Goal: Transaction & Acquisition: Book appointment/travel/reservation

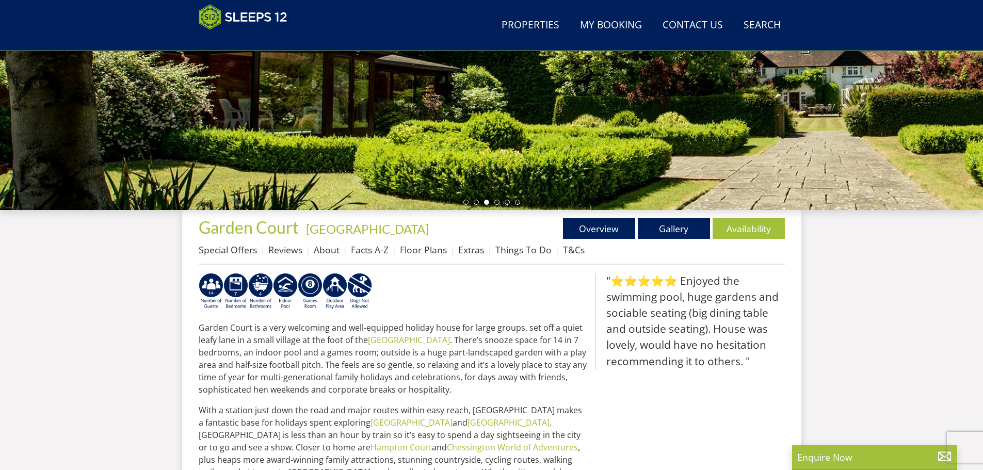
scroll to position [423, 0]
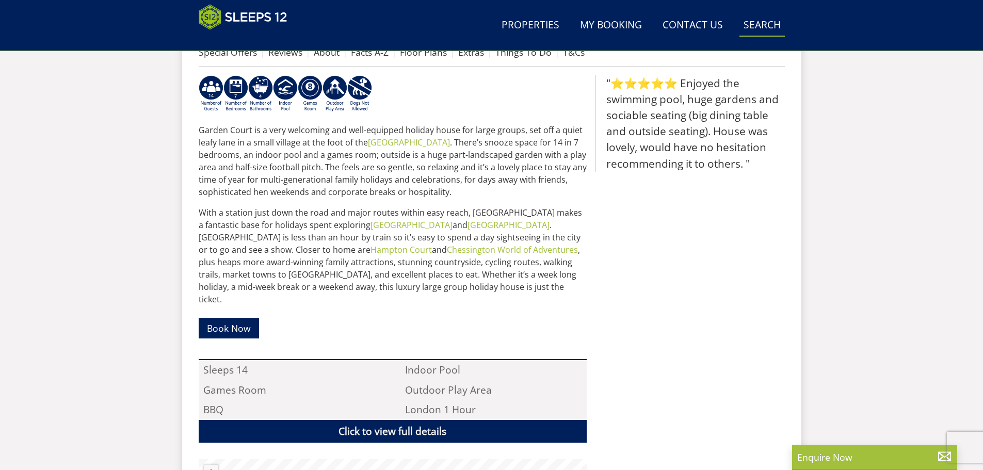
click at [767, 20] on link "Search Check Availability" at bounding box center [762, 25] width 45 height 23
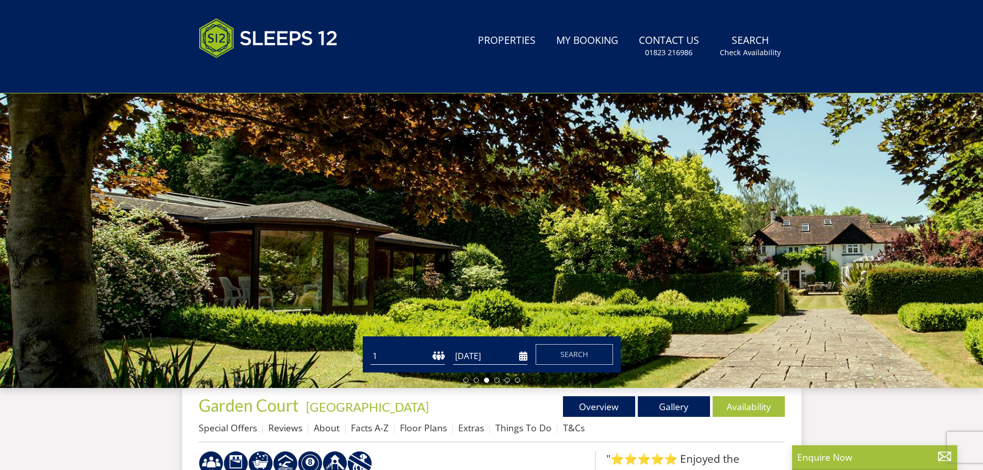
scroll to position [216, 0]
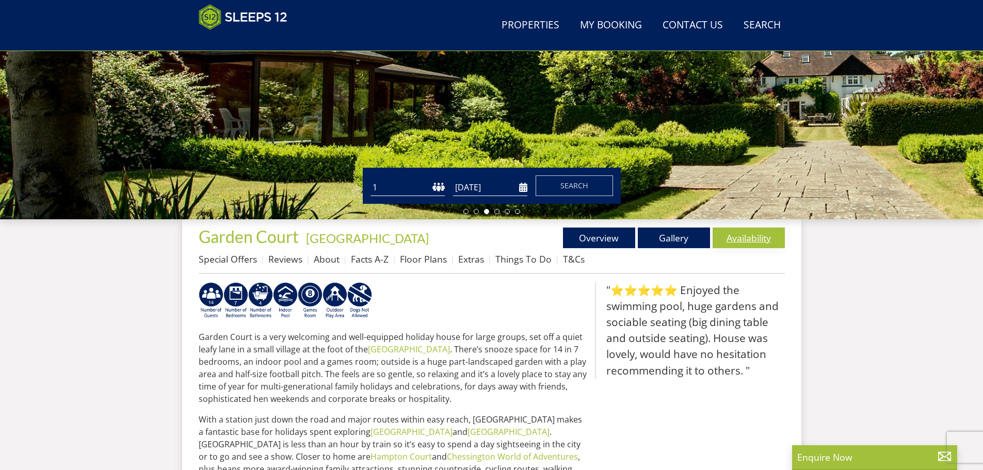
click at [760, 237] on link "Availability" at bounding box center [749, 238] width 72 height 21
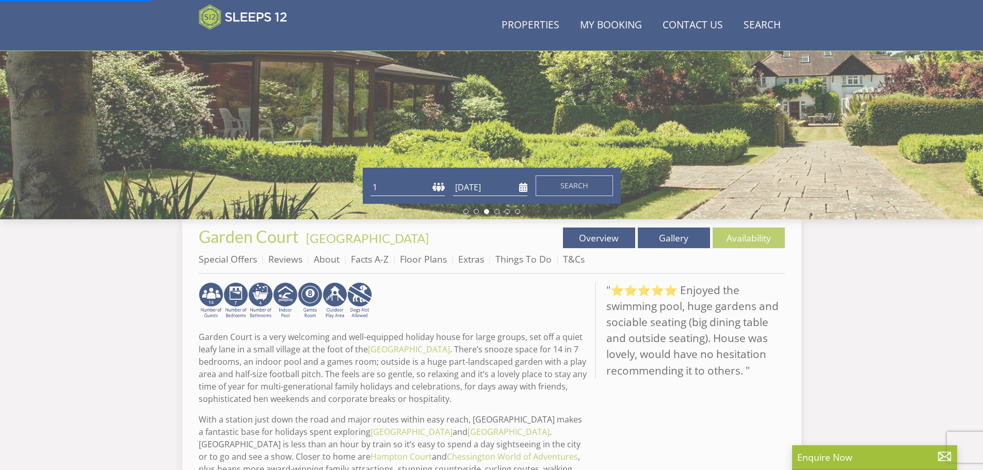
click at [440, 188] on select "1 2 3 4 5 6 7 8 9 10 11 12 13 14 15 16 17 18 19 20 21 22 23 24 25 26 27 28 29 3…" at bounding box center [408, 187] width 74 height 17
select select "12"
click at [371, 179] on select "1 2 3 4 5 6 7 8 9 10 11 12 13 14 15 16 17 18 19 20 21 22 23 24 25 26 27 28 29 3…" at bounding box center [408, 187] width 74 height 17
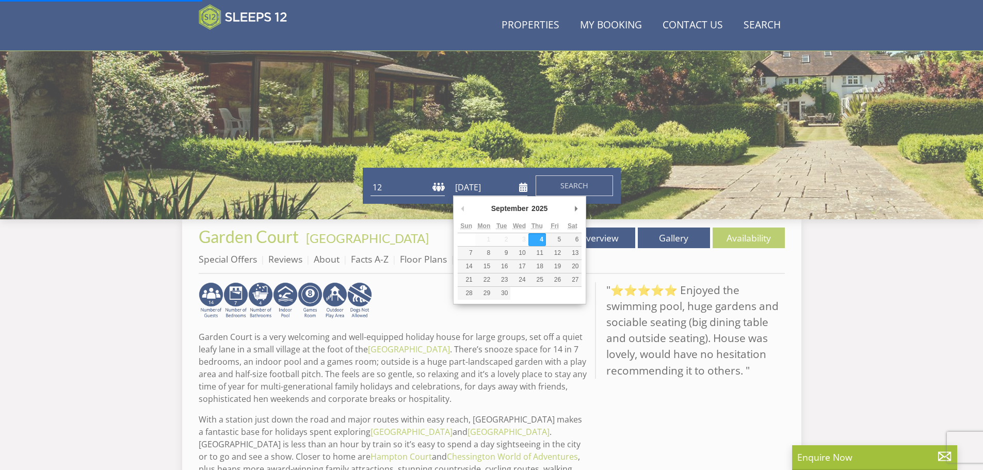
click at [520, 186] on input "[DATE]" at bounding box center [490, 187] width 74 height 17
type input "25/09/2026"
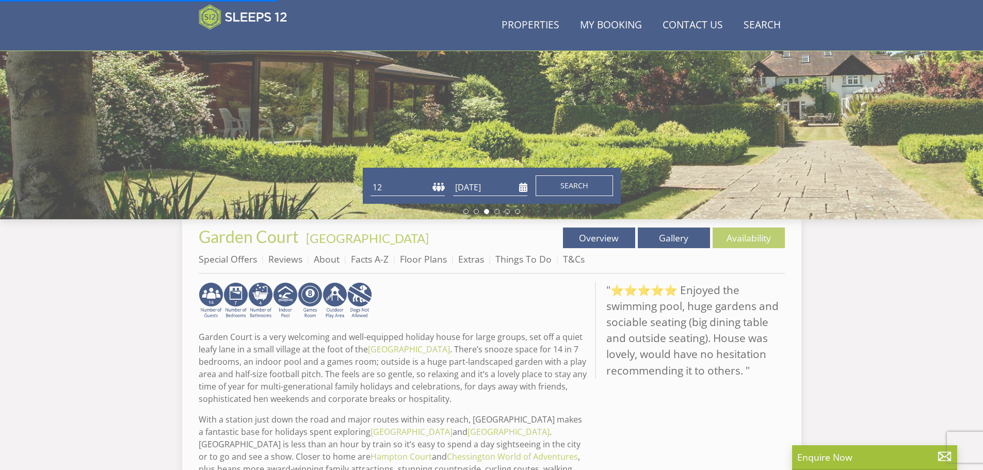
click at [566, 189] on span "Search" at bounding box center [575, 186] width 28 height 10
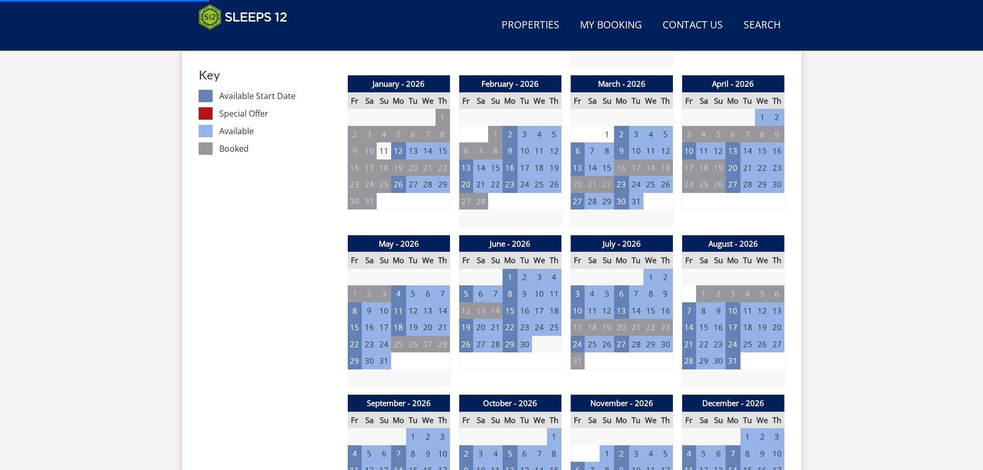
scroll to position [690, 0]
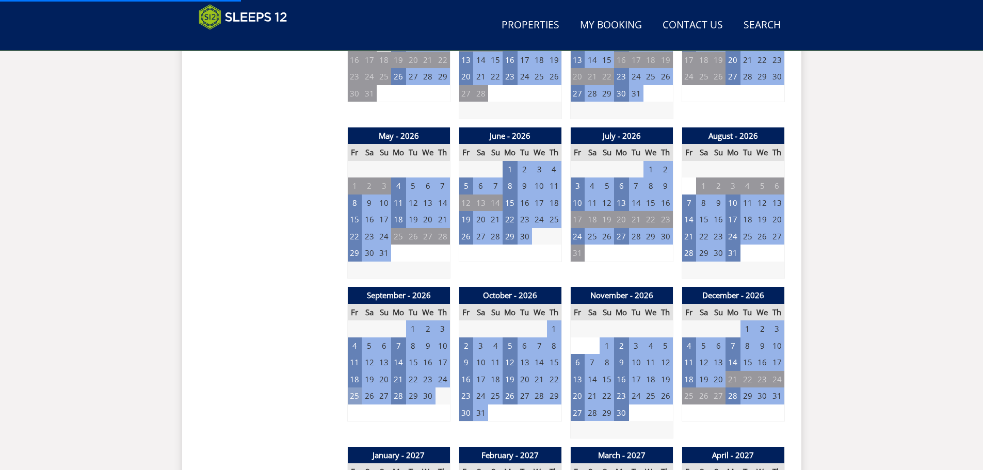
click at [359, 400] on td "25" at bounding box center [354, 396] width 14 height 17
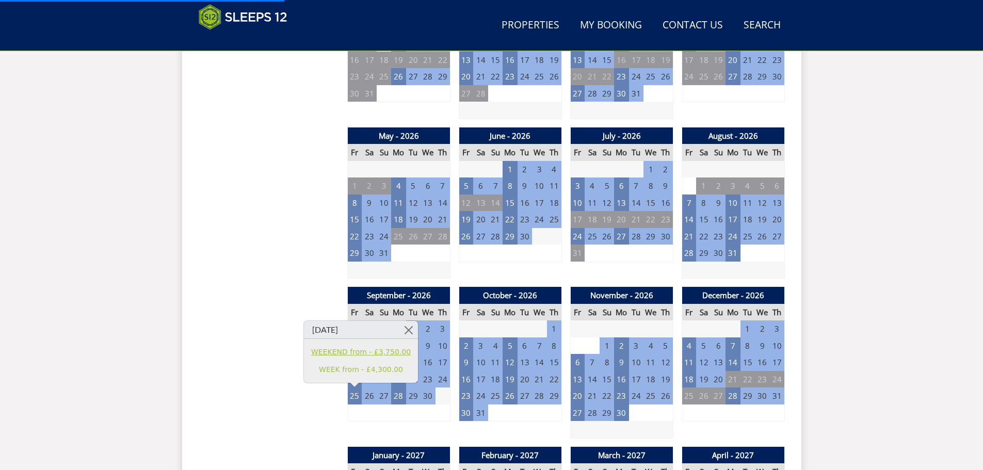
click at [383, 349] on link "WEEKEND from - £3,750.00" at bounding box center [361, 352] width 100 height 11
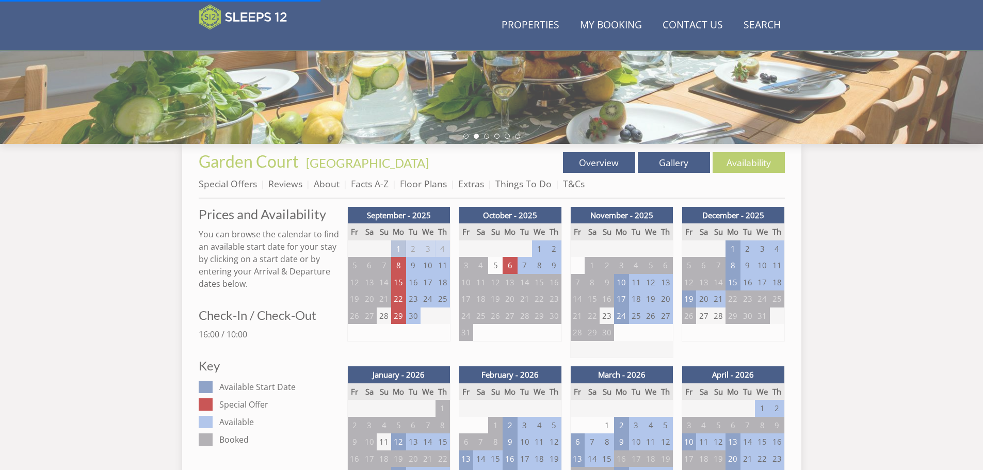
scroll to position [122, 0]
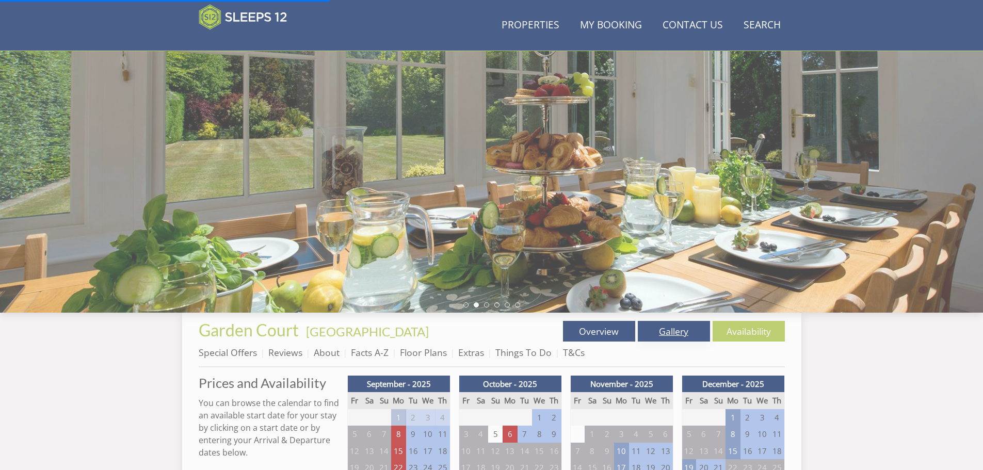
click at [678, 331] on link "Gallery" at bounding box center [674, 331] width 72 height 21
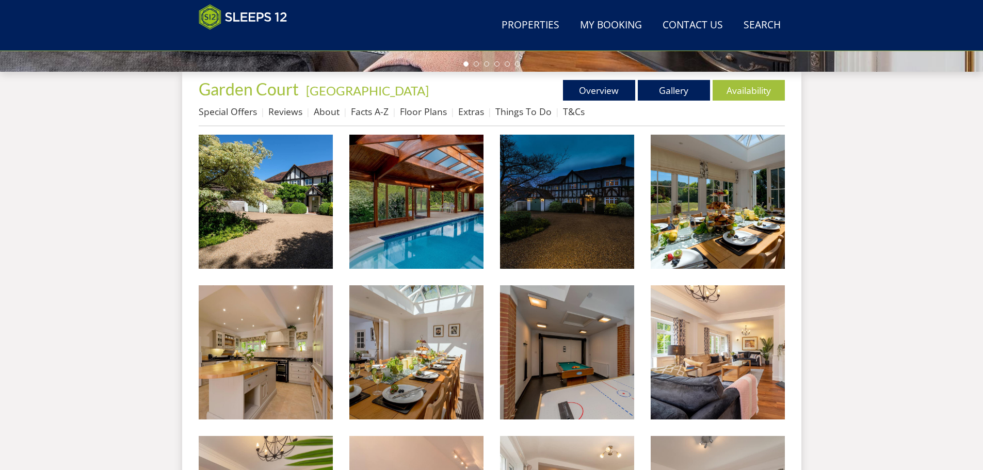
scroll to position [282, 0]
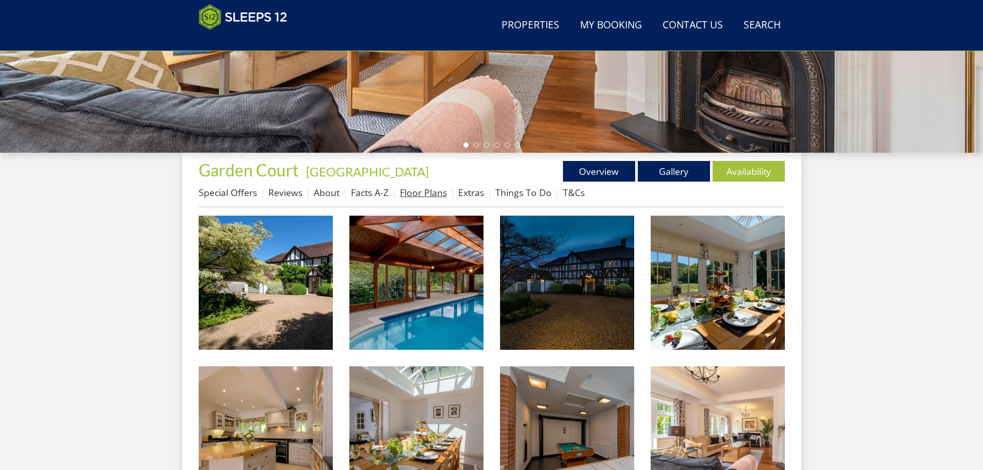
click at [409, 186] on link "Floor Plans" at bounding box center [423, 192] width 47 height 12
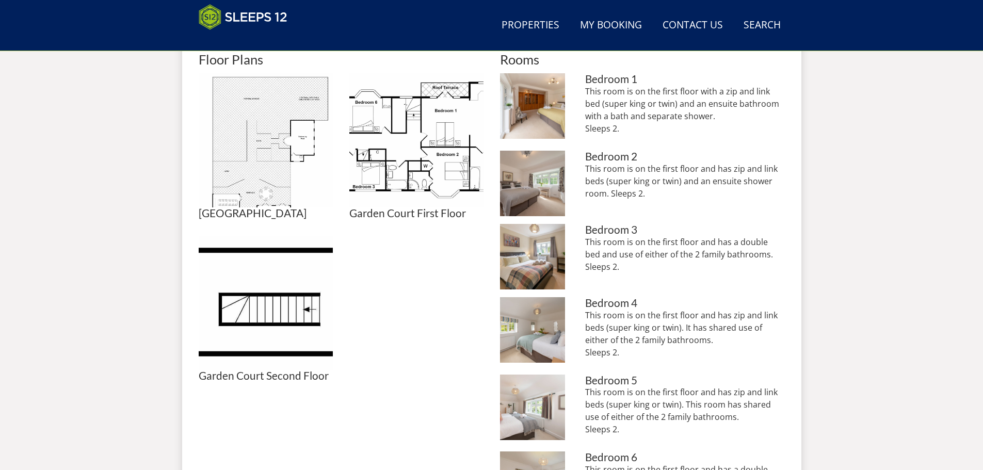
scroll to position [474, 0]
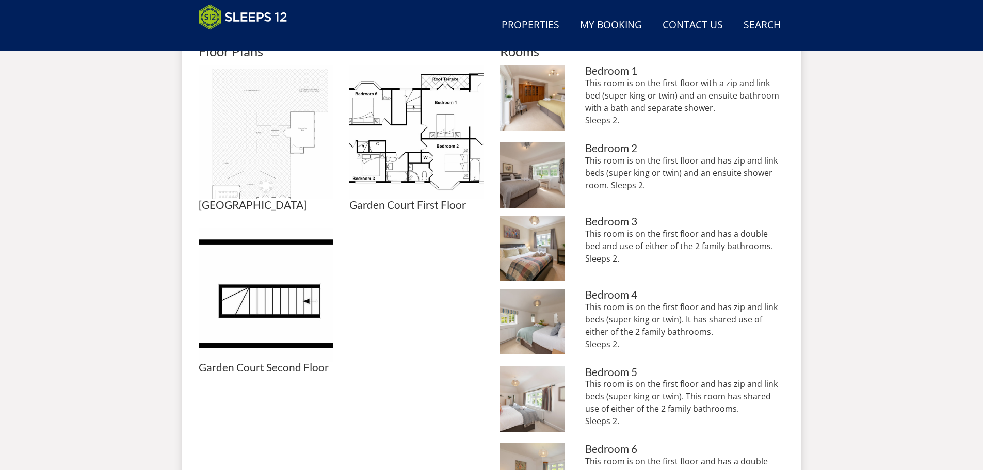
click at [283, 153] on img at bounding box center [266, 132] width 134 height 134
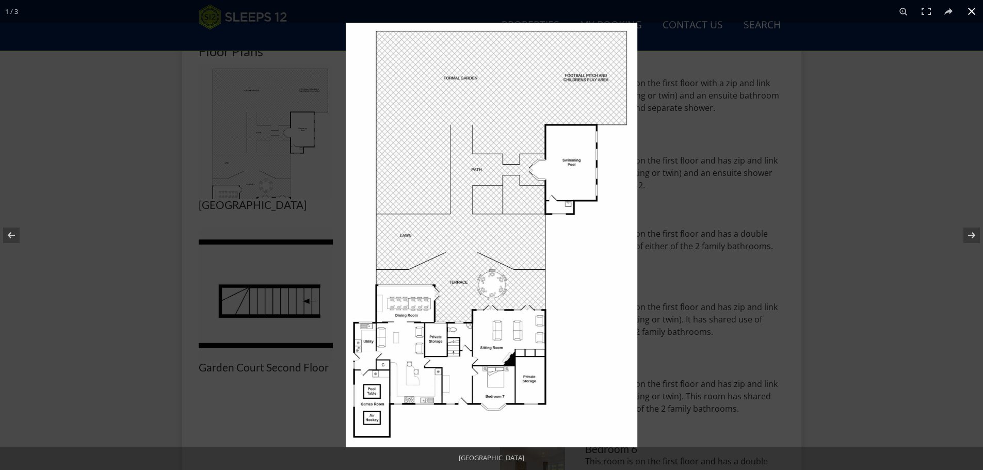
click at [970, 14] on button at bounding box center [972, 11] width 23 height 23
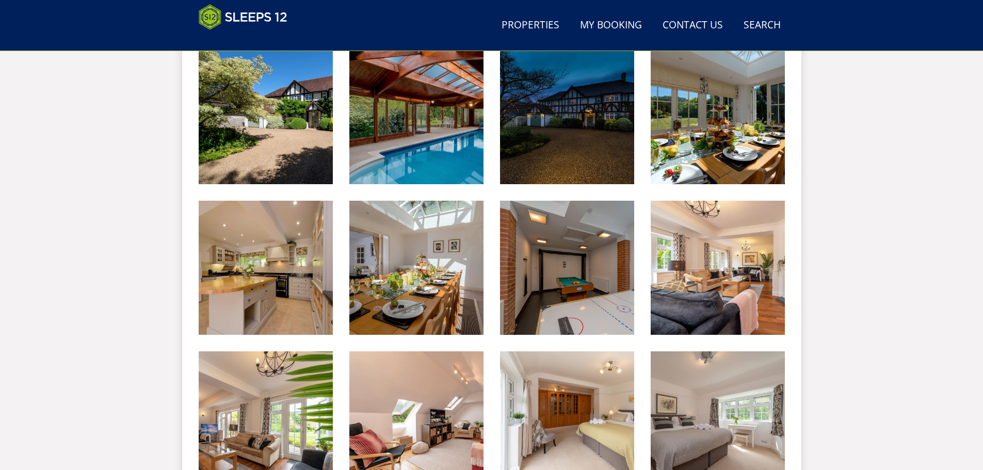
scroll to position [334, 0]
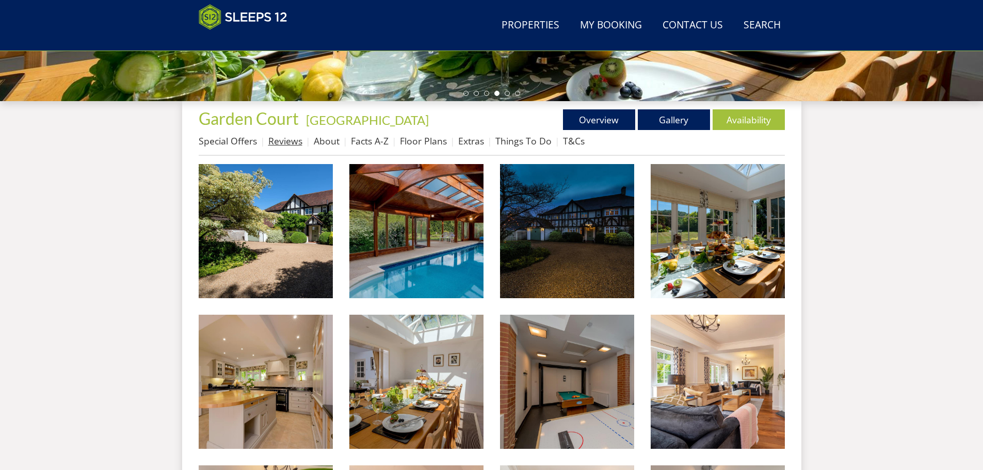
click at [285, 140] on link "Reviews" at bounding box center [285, 141] width 34 height 12
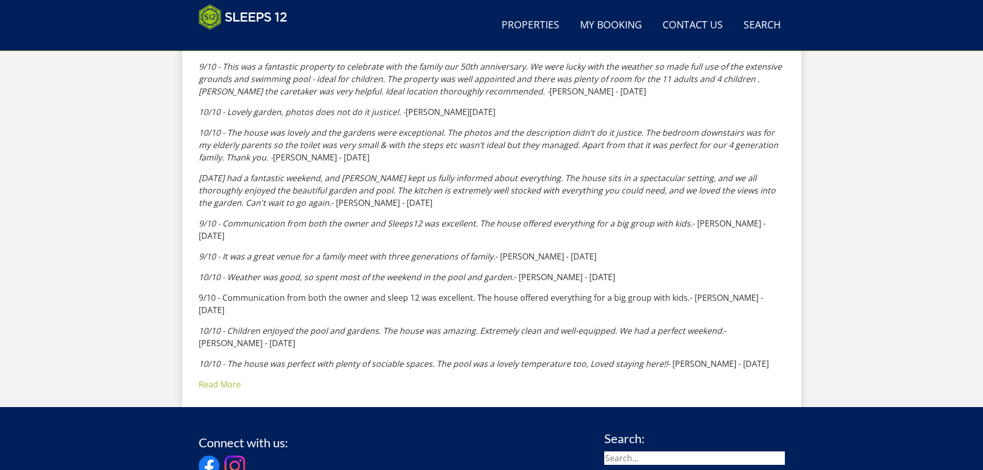
scroll to position [644, 0]
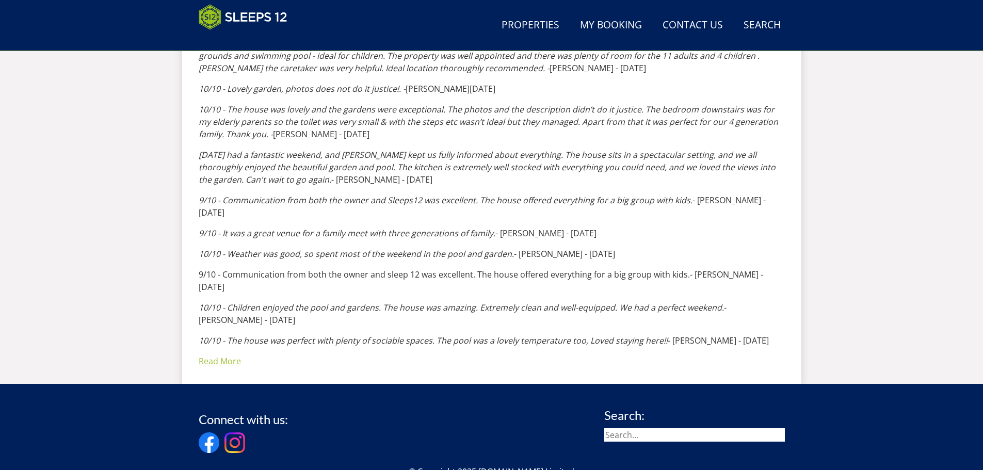
click at [232, 356] on link "Read More" at bounding box center [220, 361] width 42 height 11
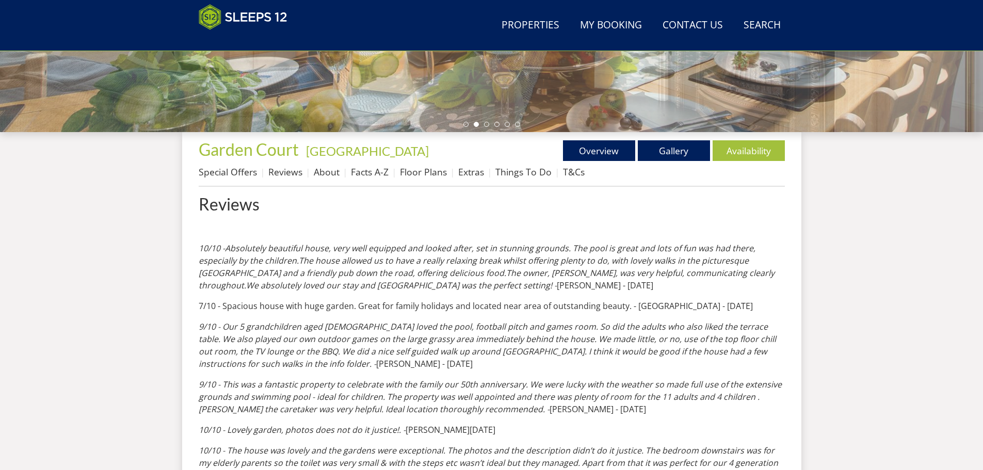
scroll to position [283, 0]
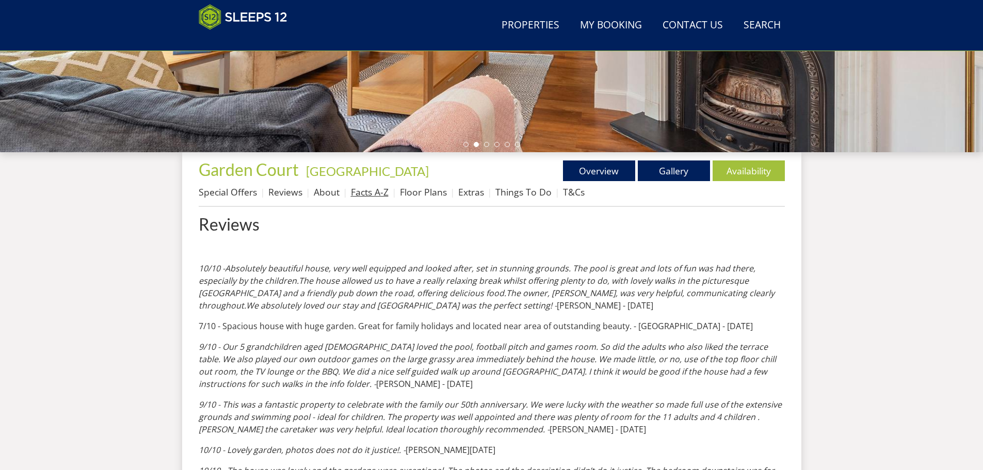
click at [369, 190] on link "Facts A-Z" at bounding box center [370, 192] width 38 height 12
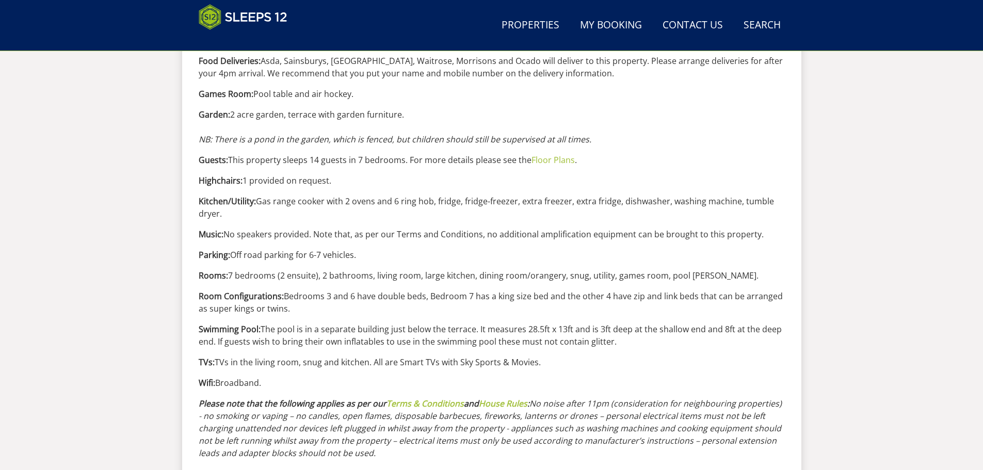
scroll to position [695, 0]
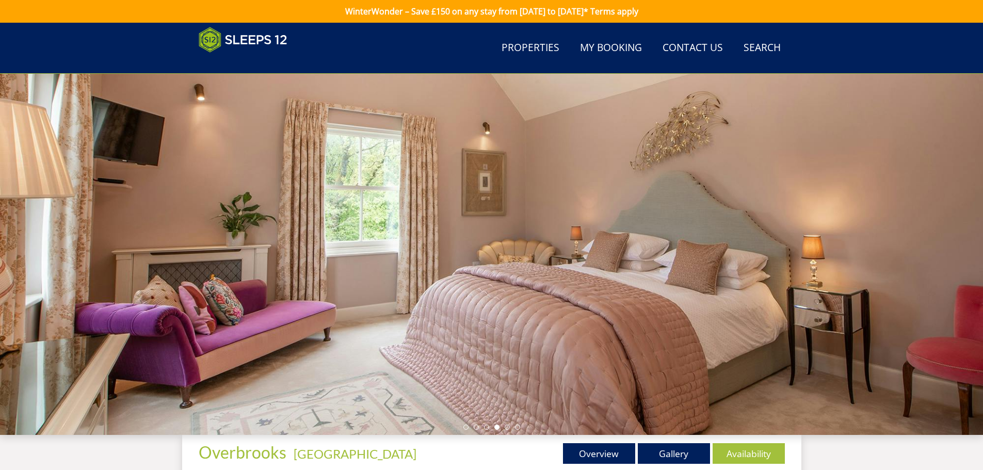
scroll to position [269, 0]
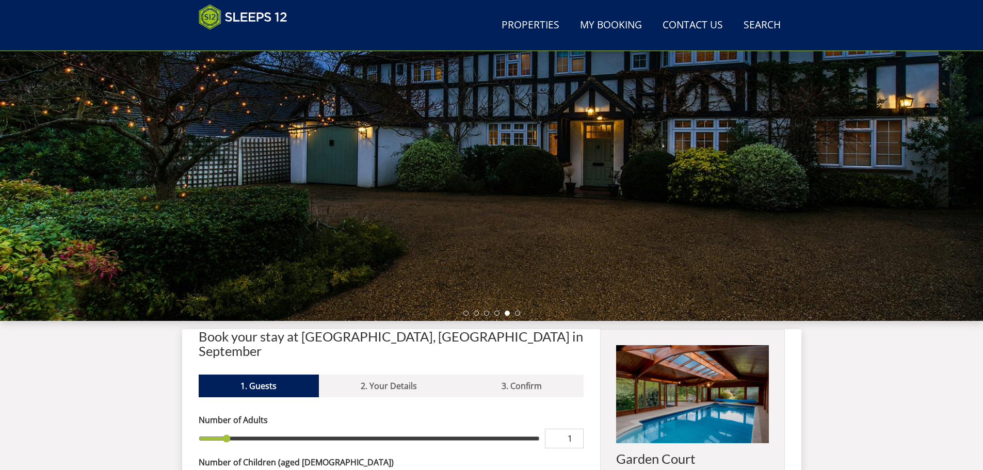
scroll to position [113, 0]
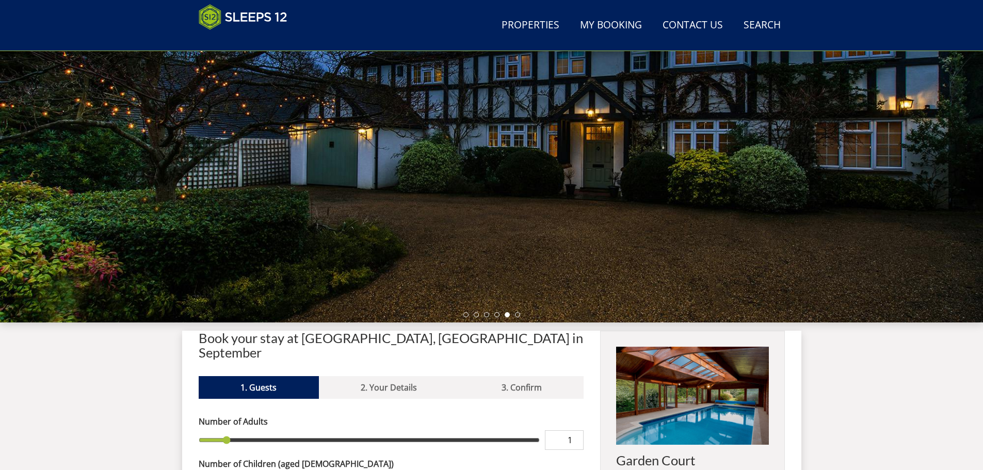
click at [956, 173] on div at bounding box center [491, 141] width 983 height 361
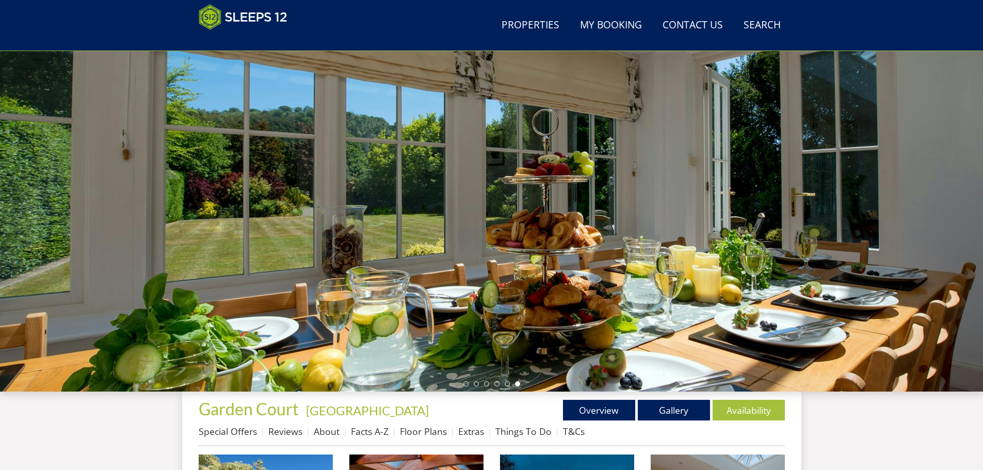
scroll to position [216, 0]
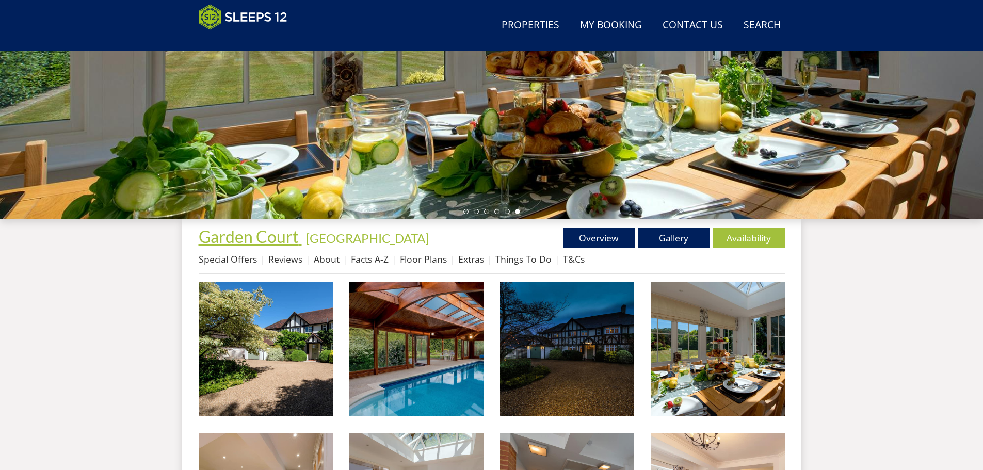
click at [249, 237] on span "Garden Court" at bounding box center [249, 237] width 100 height 20
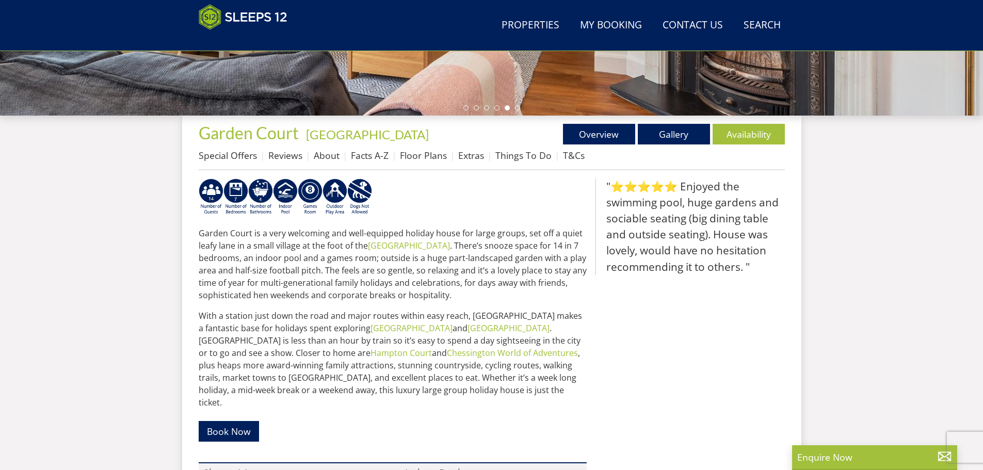
scroll to position [216, 0]
